Goal: Feedback & Contribution: Contribute content

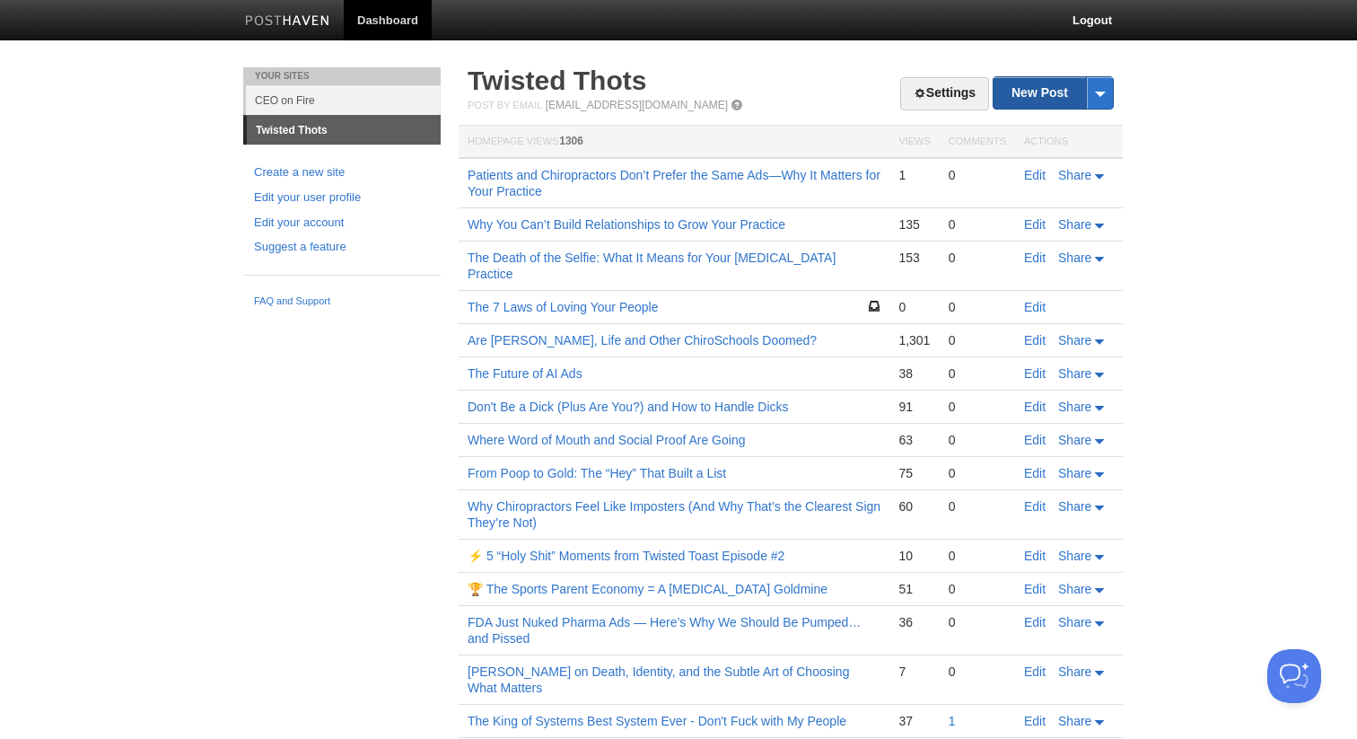
click at [1011, 104] on link "New Post" at bounding box center [1053, 92] width 119 height 31
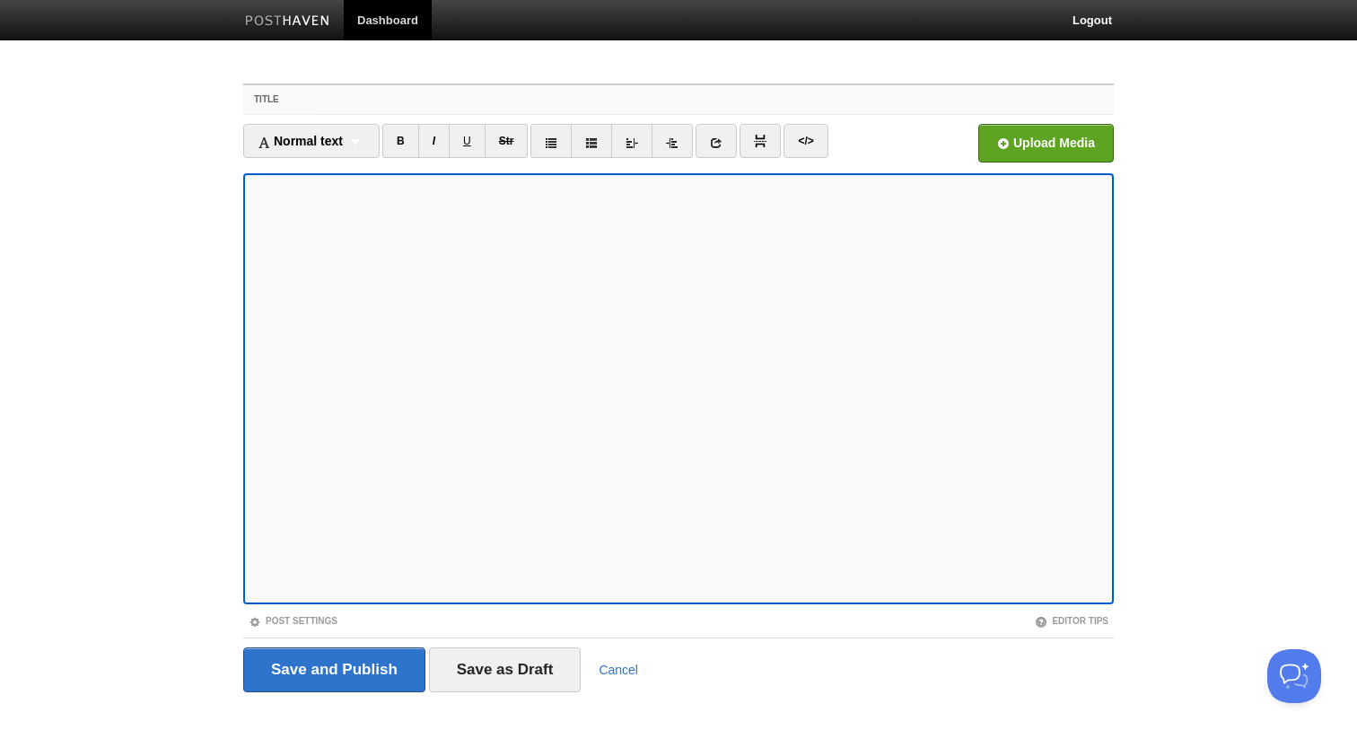
click at [487, 97] on input "Title" at bounding box center [715, 99] width 798 height 29
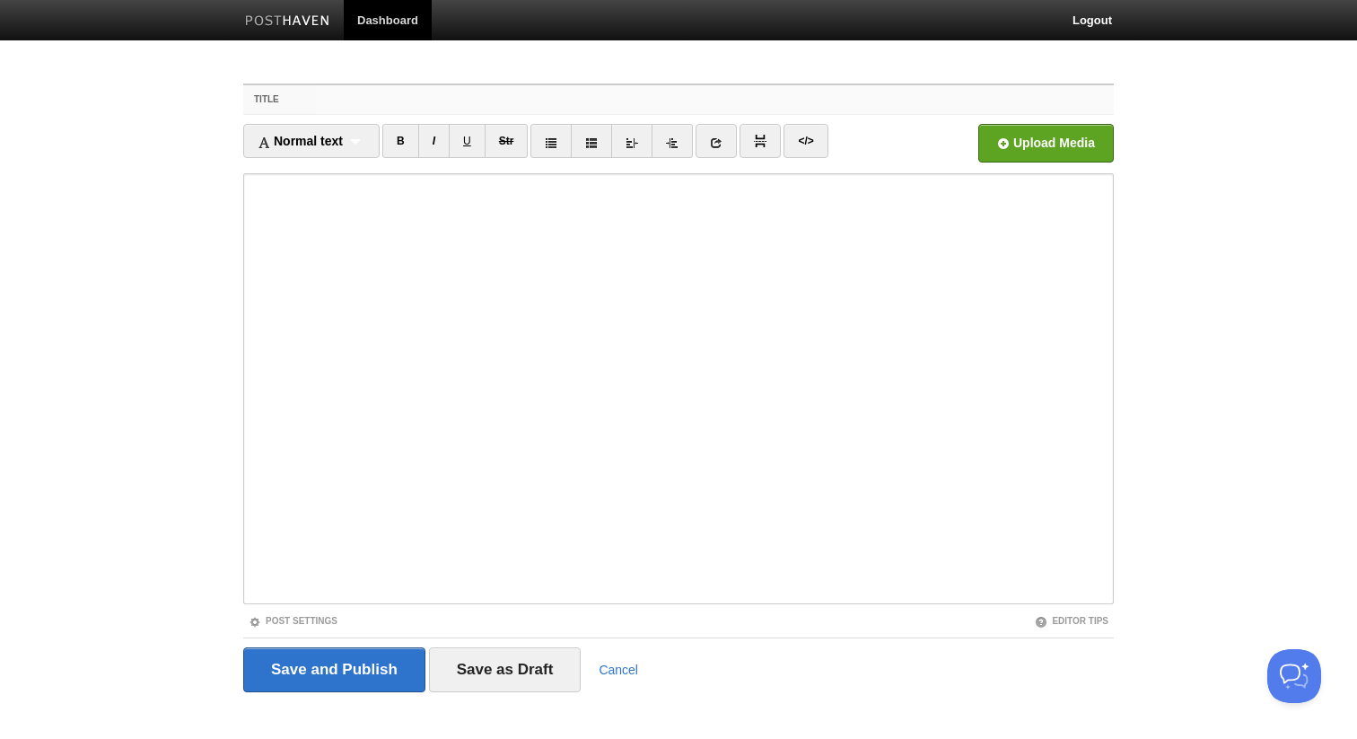
paste input "PSA: What WWE Taught Me About Caring for People Over Profits"
type input "PSA: What WWE Taught Me About Caring for People Over Profits"
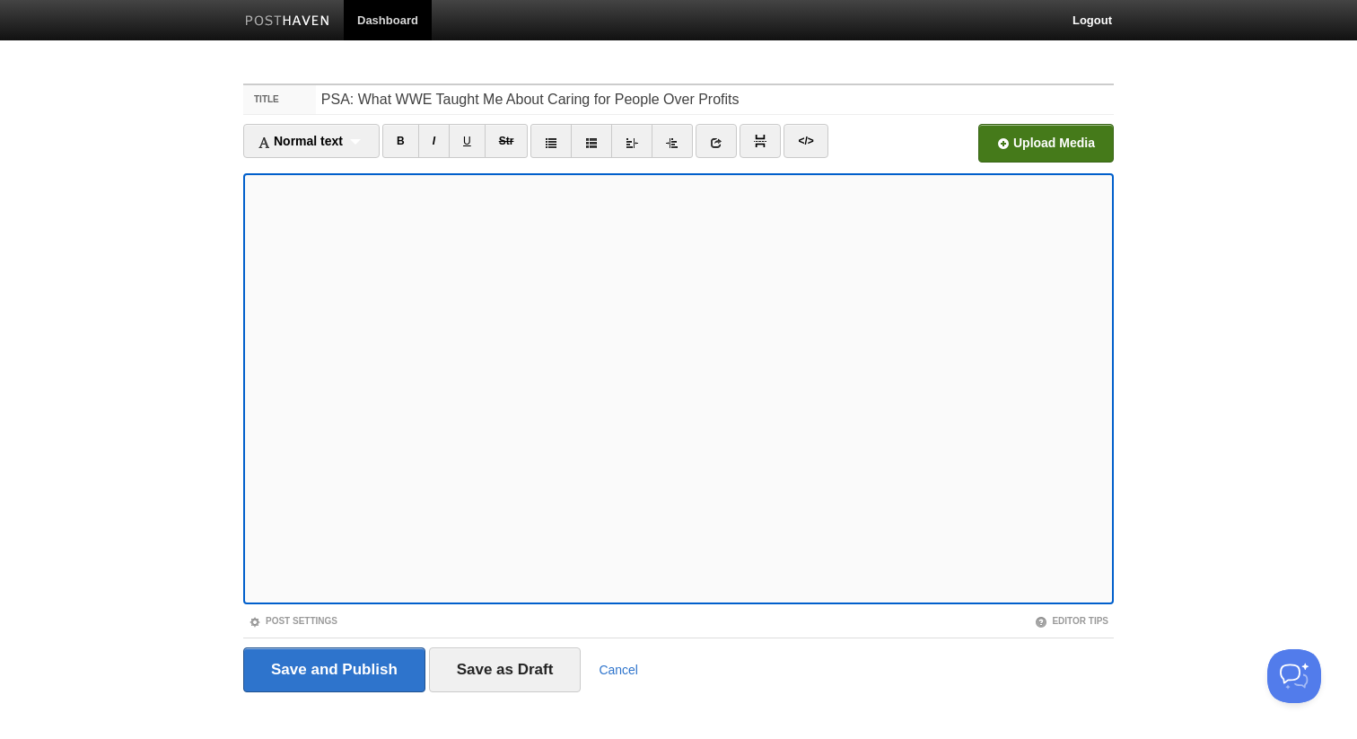
click at [1071, 148] on input "file" at bounding box center [504, 148] width 1359 height 92
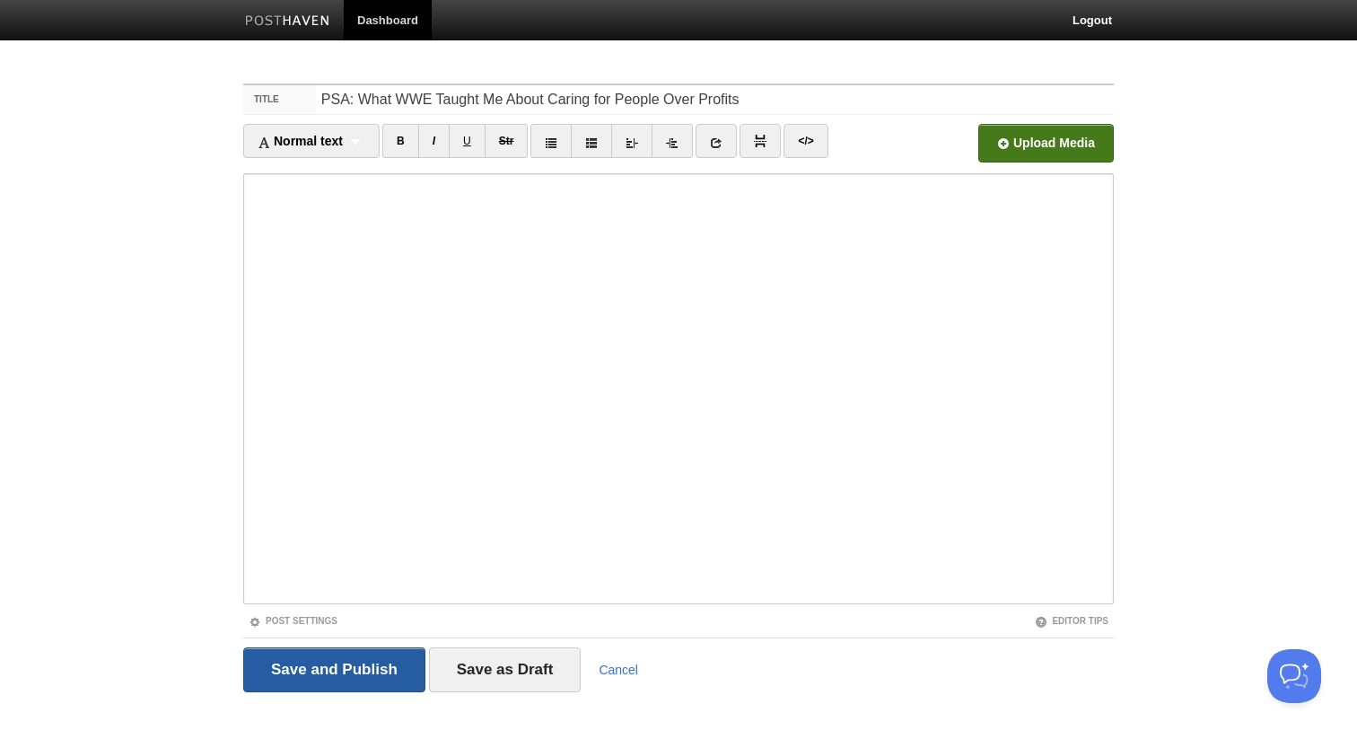
click at [362, 663] on input "Save and Publish" at bounding box center [334, 669] width 182 height 45
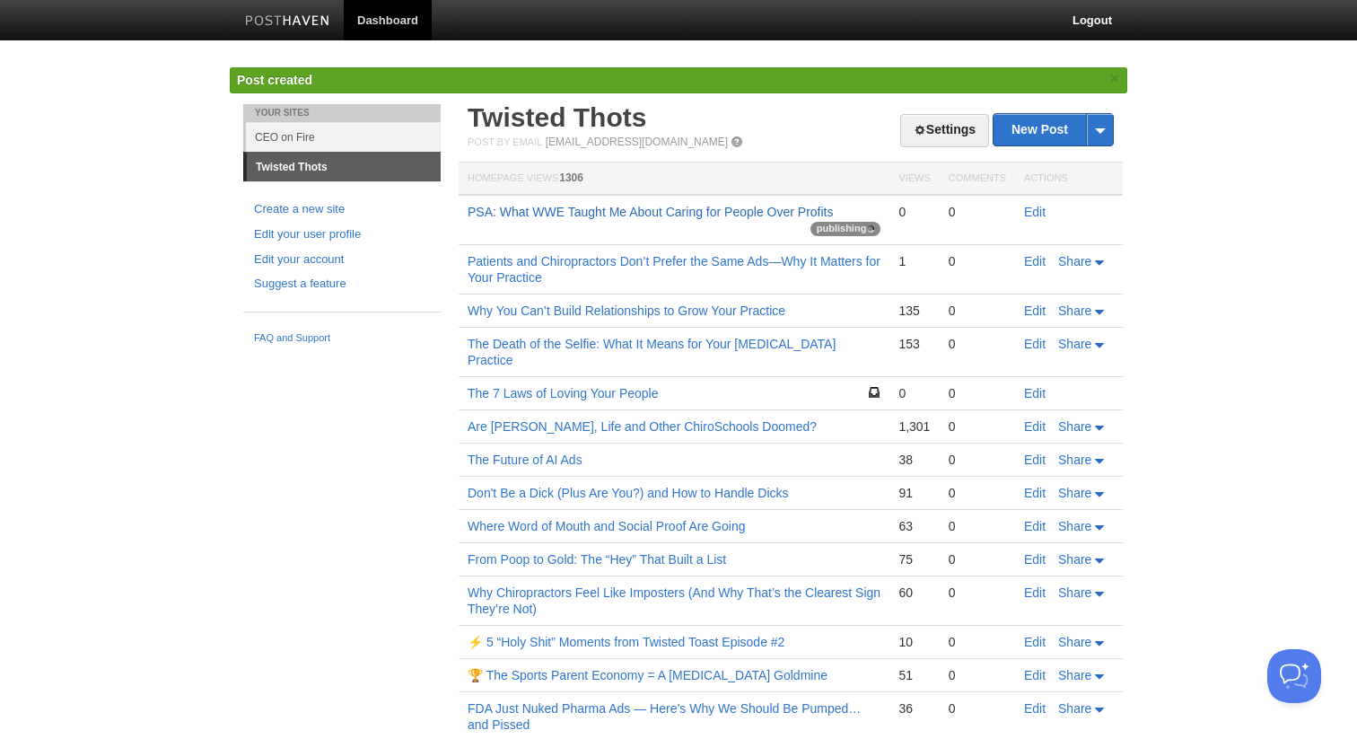
click at [509, 214] on link "PSA: What WWE Taught Me About Caring for People Over Profits" at bounding box center [650, 212] width 365 height 14
